Goal: Answer question/provide support

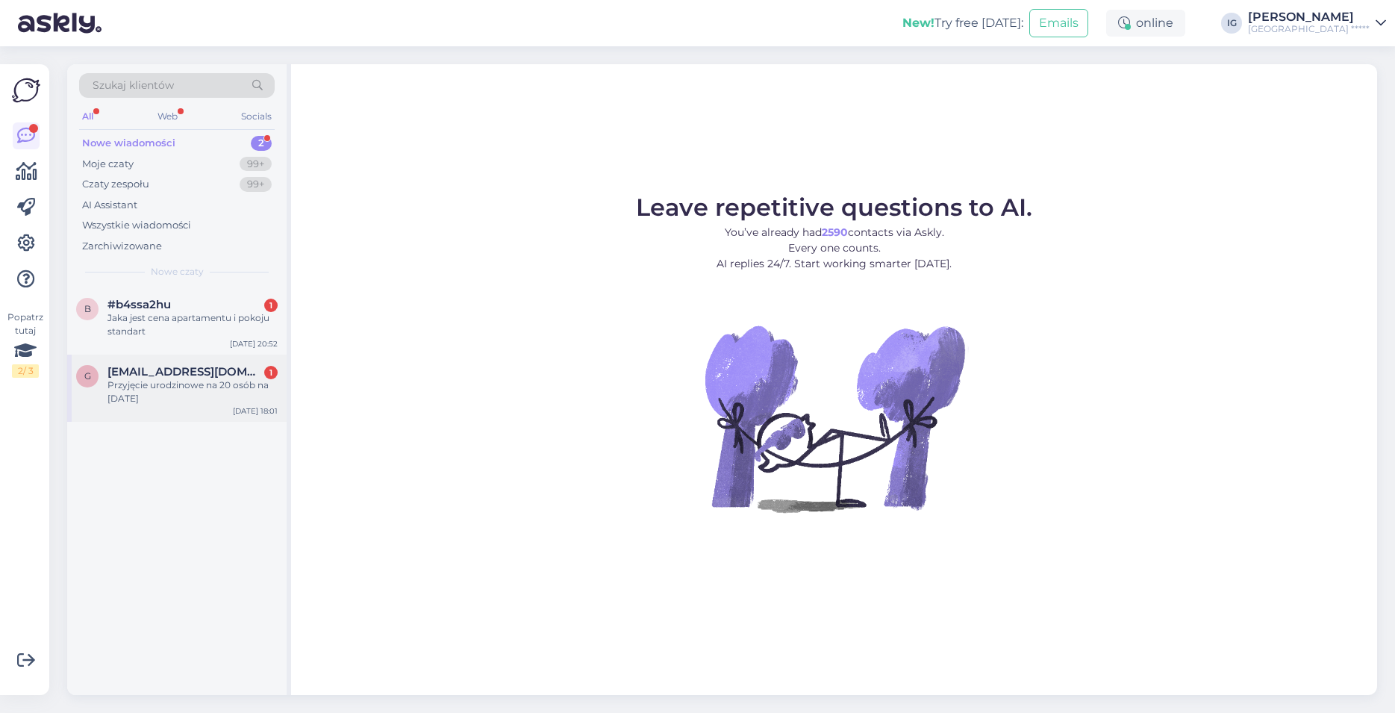
click at [166, 380] on div "Przyjęcie urodzinowe na 20 osób na [DATE]" at bounding box center [193, 392] width 170 height 27
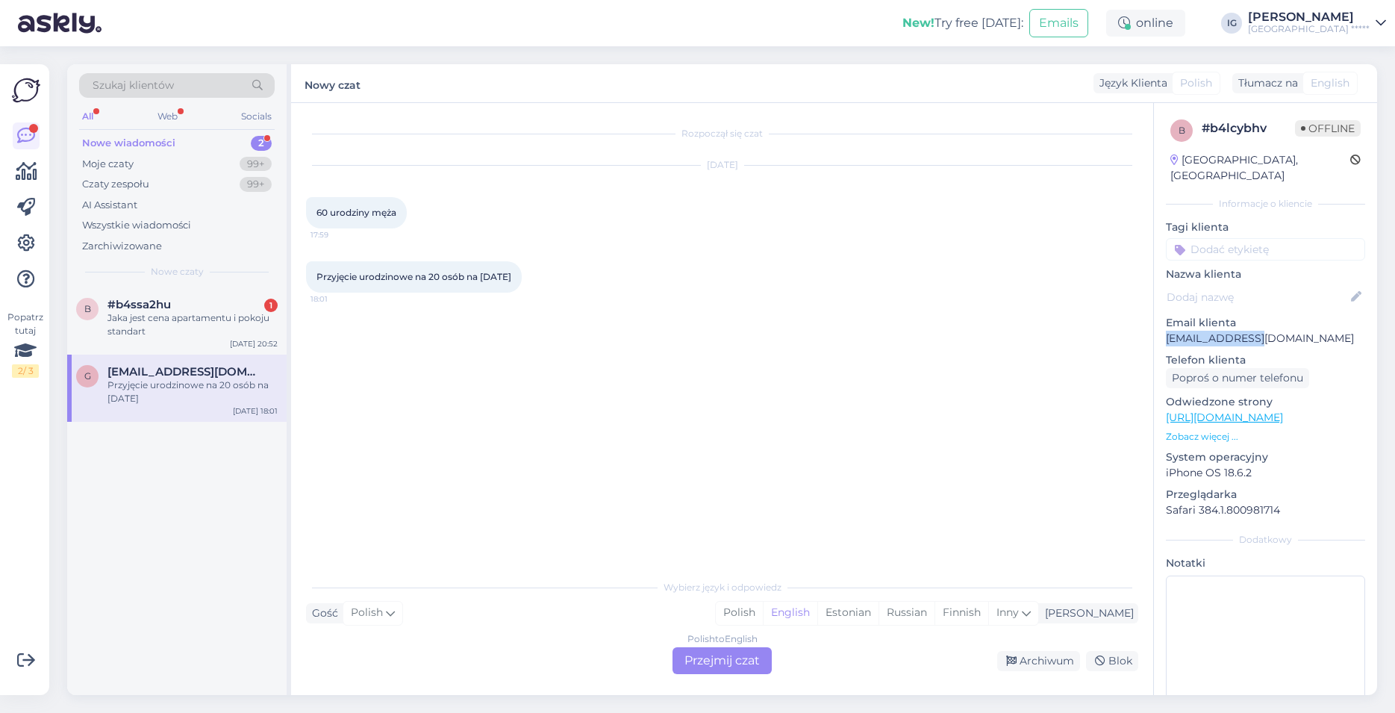
drag, startPoint x: 1256, startPoint y: 323, endPoint x: 1174, endPoint y: 327, distance: 81.5
click at [1166, 331] on p "[EMAIL_ADDRESS][DOMAIN_NAME]" at bounding box center [1265, 339] width 199 height 16
copy p "[EMAIL_ADDRESS][DOMAIN_NAME]"
click at [690, 656] on div "Polish to English Przejmij czat" at bounding box center [722, 660] width 99 height 27
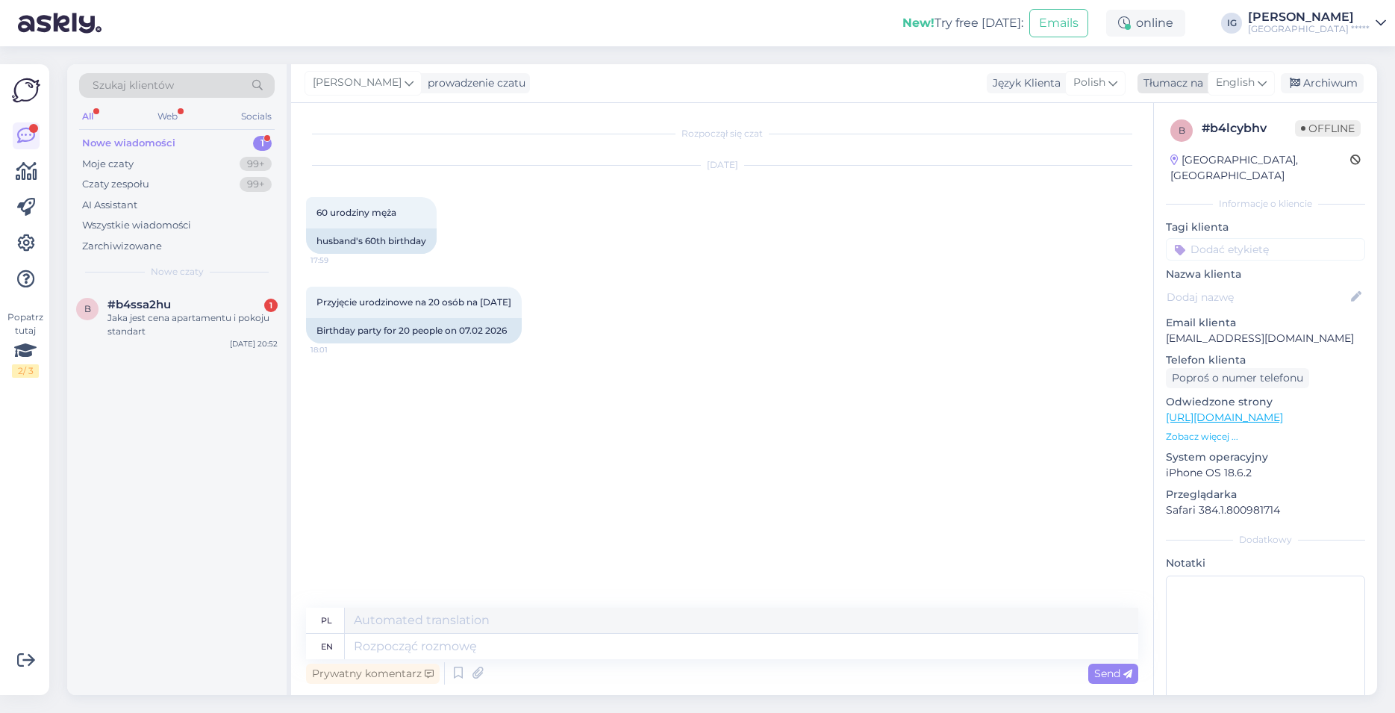
click at [1249, 79] on span "English" at bounding box center [1235, 83] width 39 height 16
type input "po"
click at [1213, 146] on link "Polish" at bounding box center [1206, 149] width 164 height 24
drag, startPoint x: 354, startPoint y: 646, endPoint x: 553, endPoint y: 622, distance: 200.8
click at [355, 646] on textarea at bounding box center [722, 643] width 832 height 31
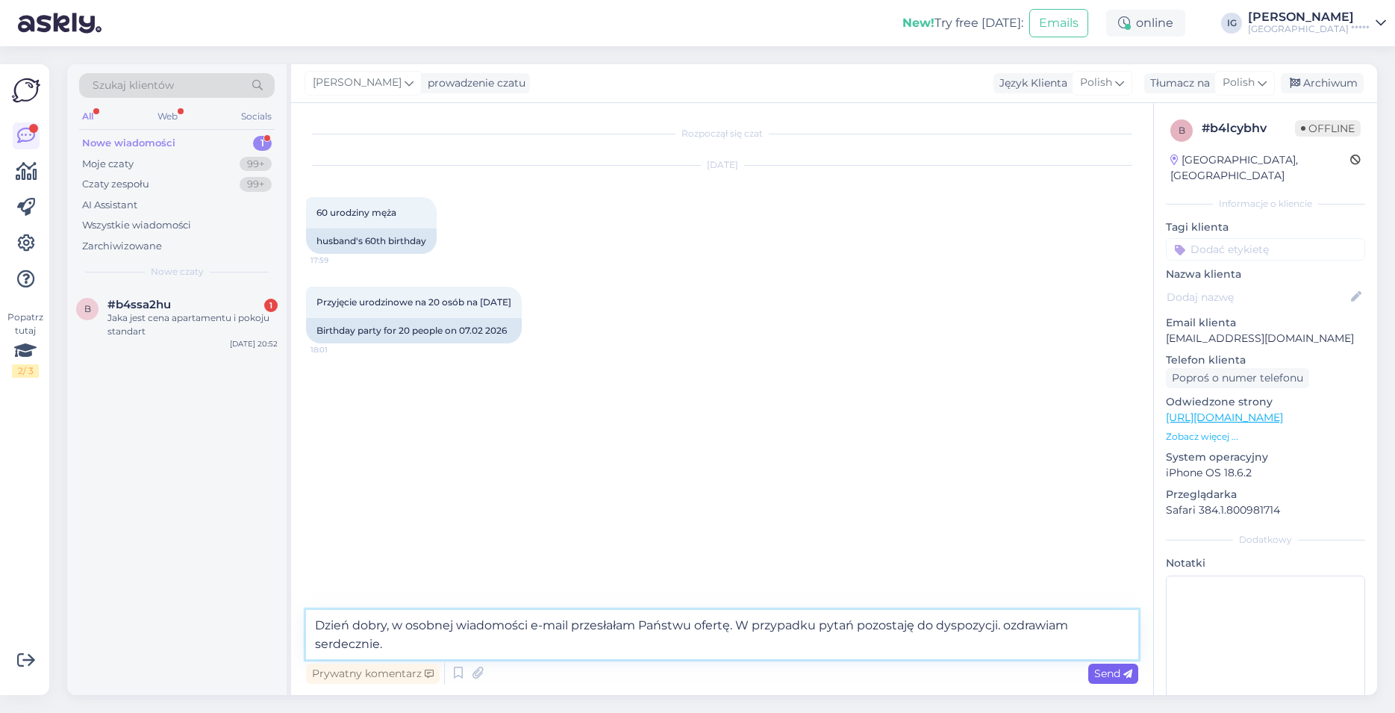
type textarea "Dzień dobry, w osobnej wiadomości e-mail przesłałam Państwu ofertę. W przypadku…"
click at [1112, 675] on span "Send" at bounding box center [1114, 673] width 38 height 13
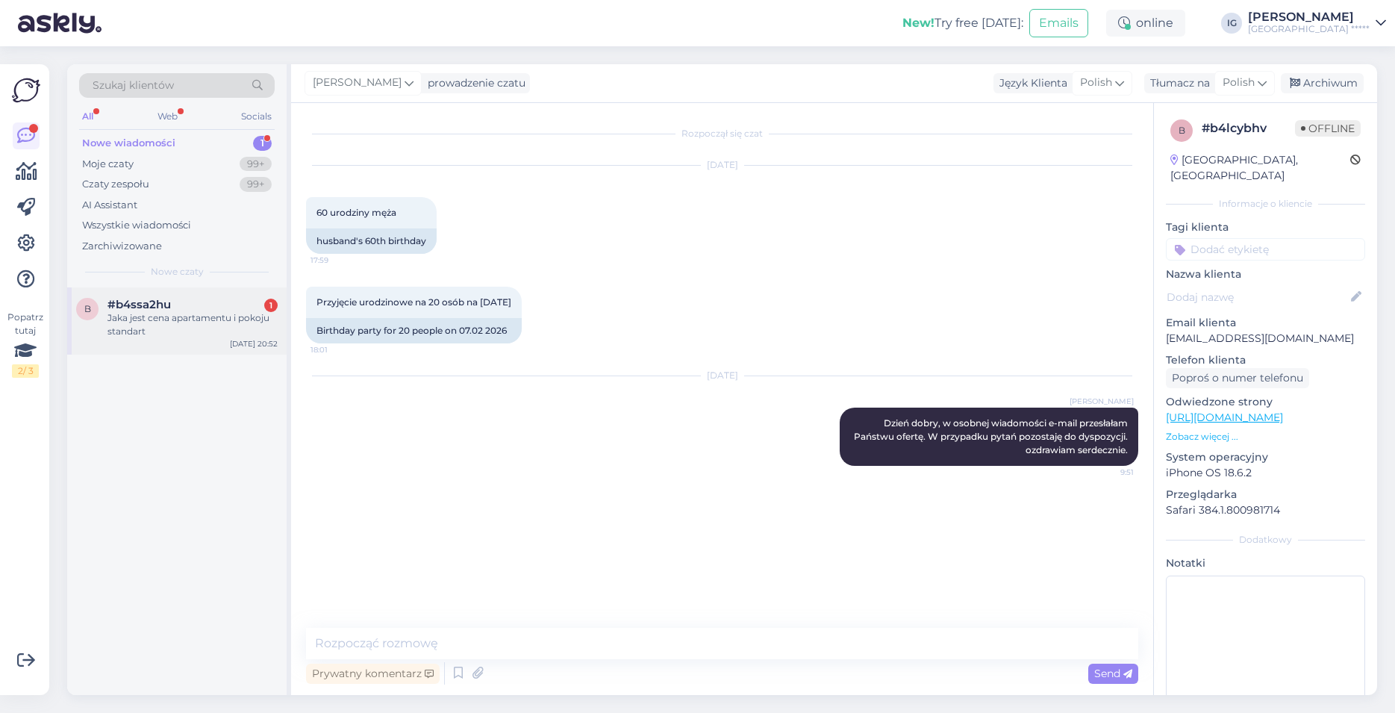
click at [153, 314] on div "Jaka jest cena apartamentu i pokoju standart" at bounding box center [193, 324] width 170 height 27
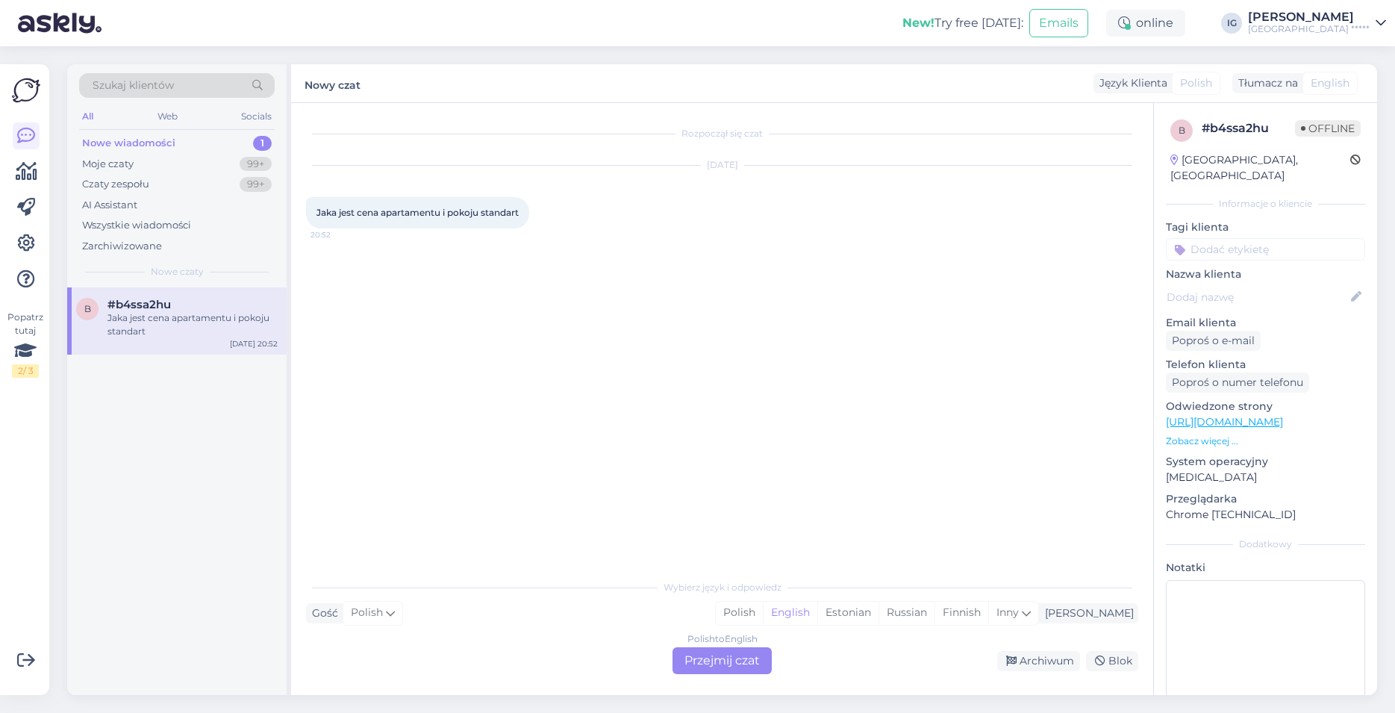
click at [724, 659] on div "Polish to English Przejmij czat" at bounding box center [722, 660] width 99 height 27
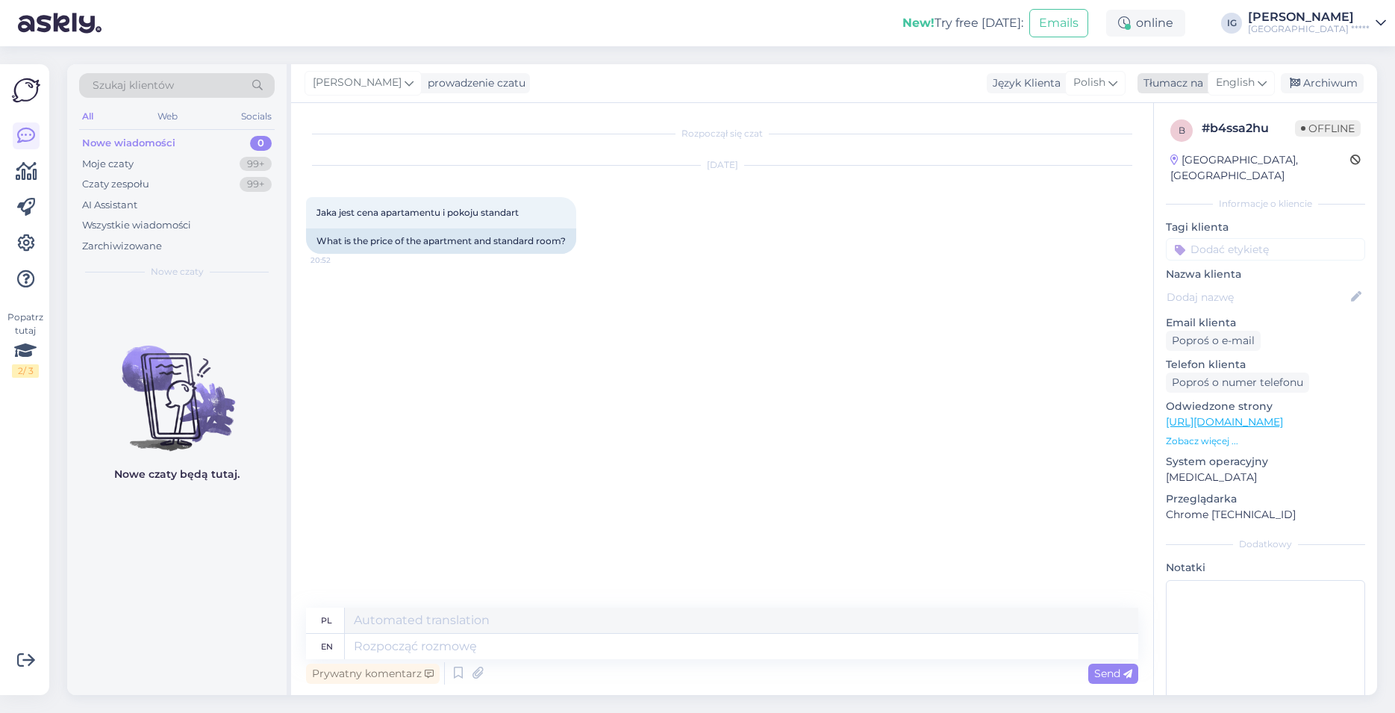
click at [1253, 82] on span "English" at bounding box center [1235, 83] width 39 height 16
click at [1189, 146] on link "Polish" at bounding box center [1206, 149] width 164 height 24
click at [396, 632] on textarea at bounding box center [722, 643] width 832 height 31
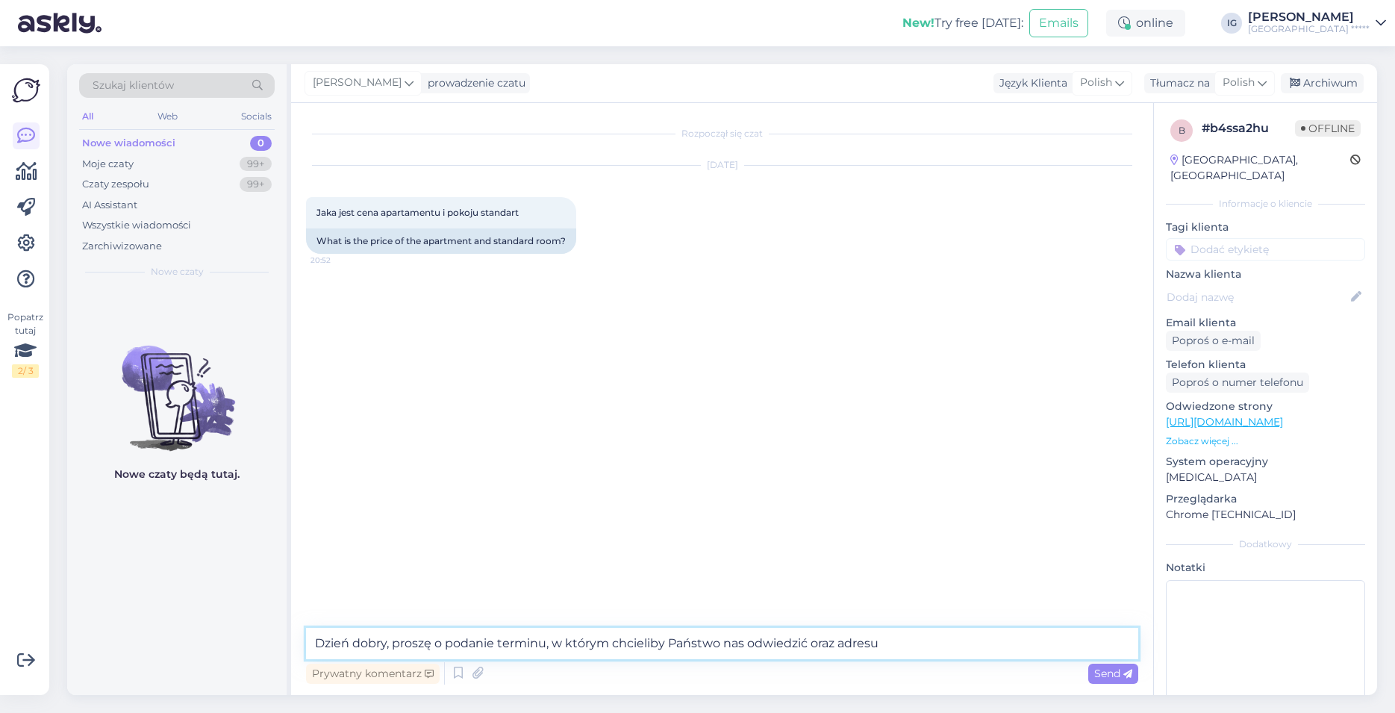
click at [807, 641] on textarea "Dzień dobry, proszę o podanie terminu, w którym chcieliby Państwo nas odwiedzić…" at bounding box center [722, 643] width 832 height 31
click at [1001, 647] on textarea "Dzień dobry, proszę o podanie terminu, w którym chcieliby Państwo nas odwiedzić…" at bounding box center [722, 643] width 832 height 31
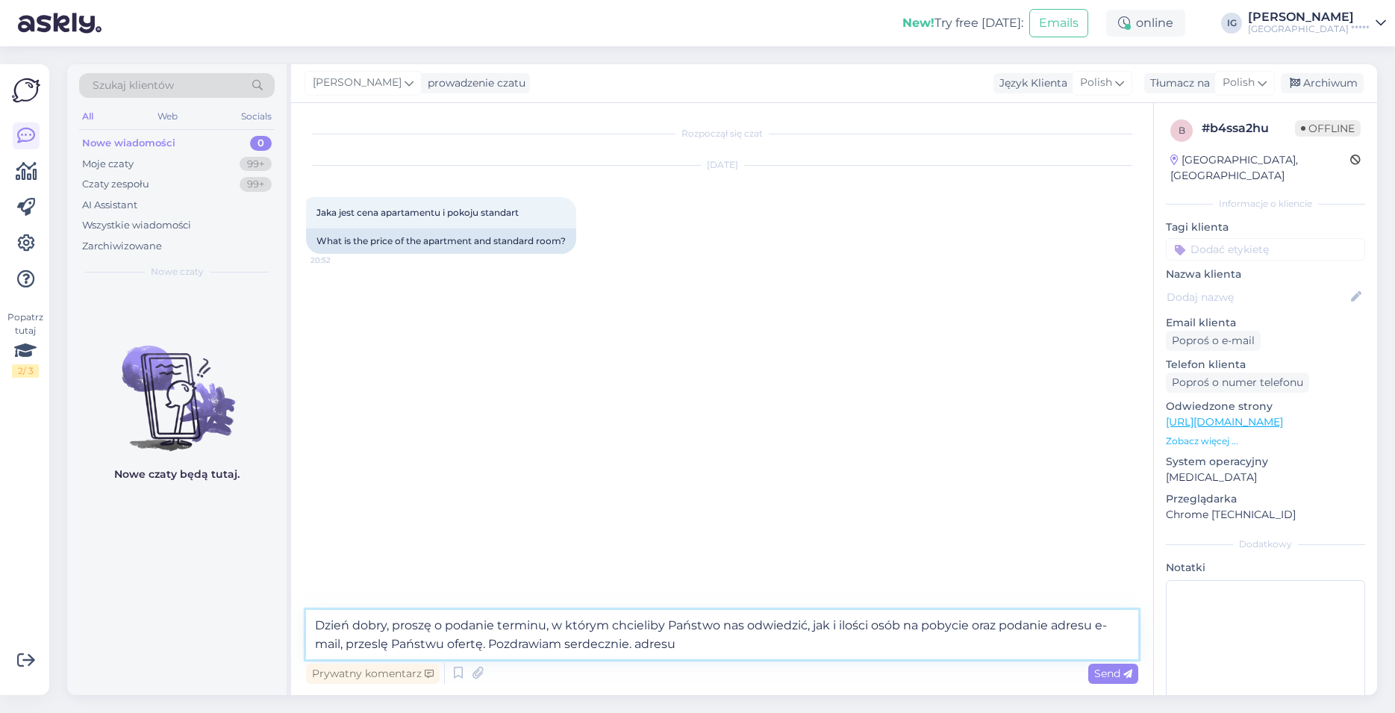
click at [680, 642] on textarea "Dzień dobry, proszę o podanie terminu, w którym chcieliby Państwo nas odwiedzić…" at bounding box center [722, 634] width 832 height 49
type textarea "Dzień dobry, proszę o podanie terminu, w którym chcieliby Państwo nas odwiedzić…"
click at [1112, 673] on span "Send" at bounding box center [1114, 673] width 38 height 13
